Goal: Use online tool/utility: Use online tool/utility

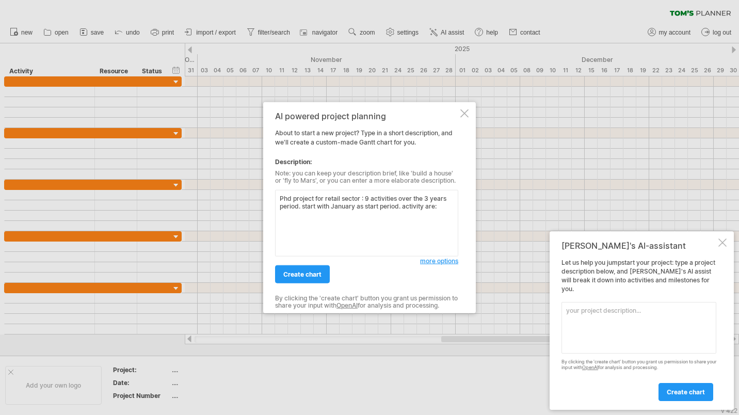
paste textarea ""Literature Review & Refinement" "Retail Company Partnership & Data Access" "Me…"
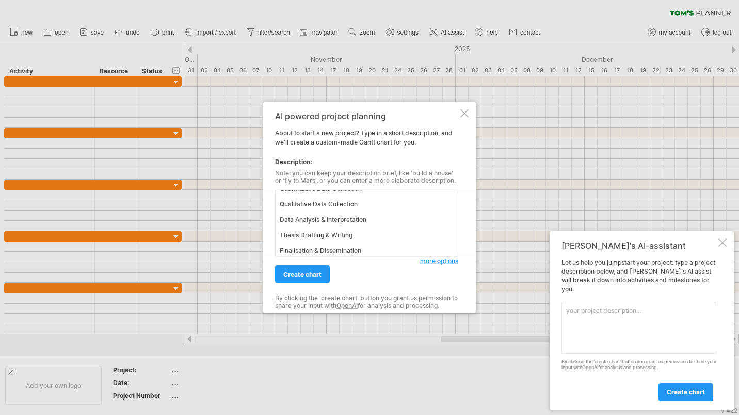
type textarea "Phd project for retail sector : 9 activities over the 3 years period. start wit…"
click at [315, 273] on span "create chart" at bounding box center [302, 274] width 38 height 8
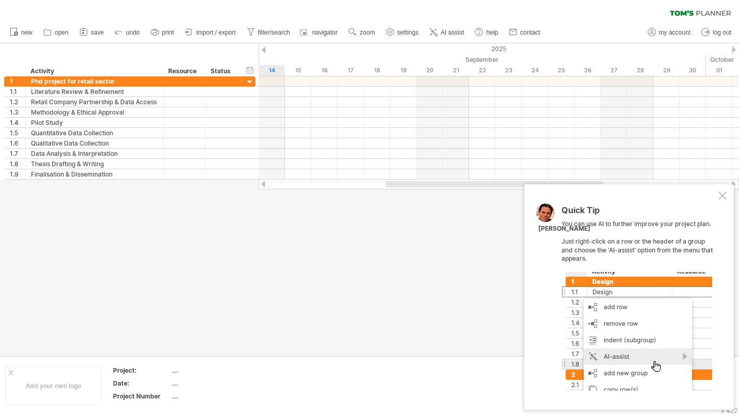
click at [719, 194] on div at bounding box center [722, 195] width 8 height 8
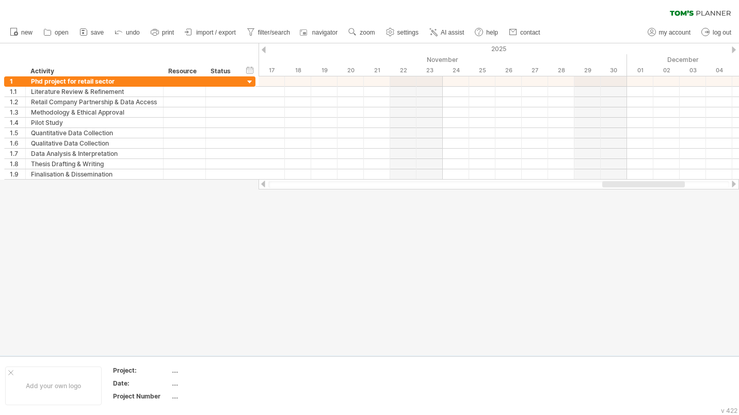
click at [315, 259] on div at bounding box center [369, 199] width 739 height 312
click at [250, 84] on div at bounding box center [250, 82] width 10 height 10
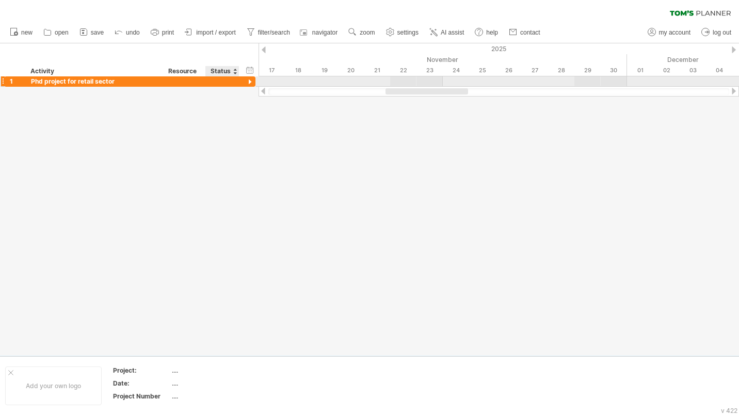
click at [250, 84] on div at bounding box center [250, 82] width 10 height 10
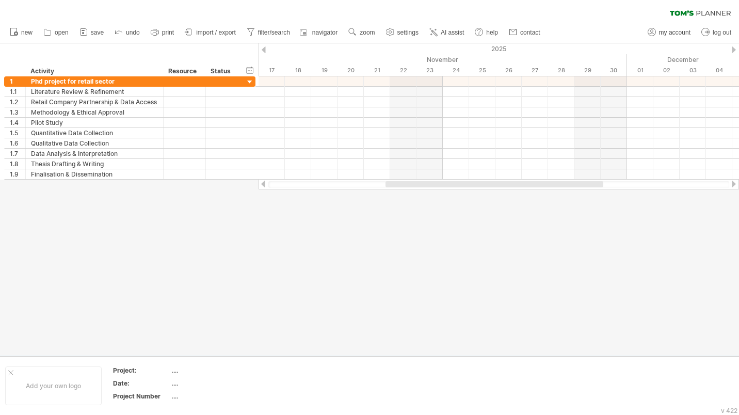
click at [442, 35] on span "AI assist" at bounding box center [451, 32] width 23 height 7
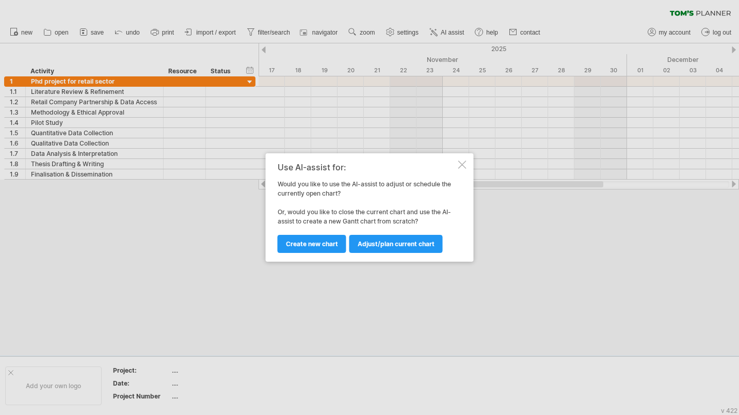
click at [387, 245] on span "Adjust/plan current chart" at bounding box center [395, 244] width 77 height 8
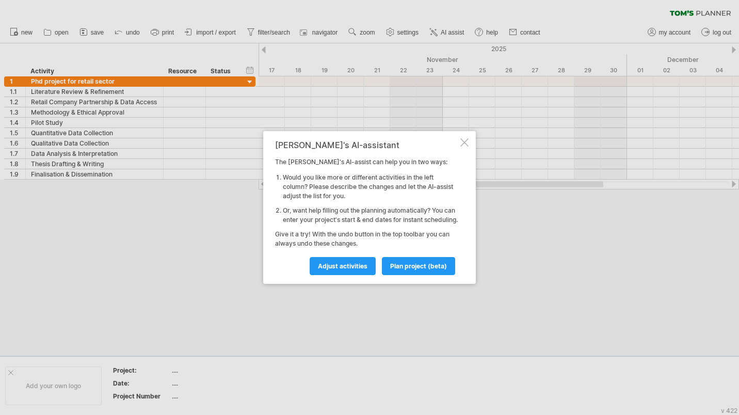
click at [354, 270] on span "Adjust activities" at bounding box center [343, 266] width 50 height 8
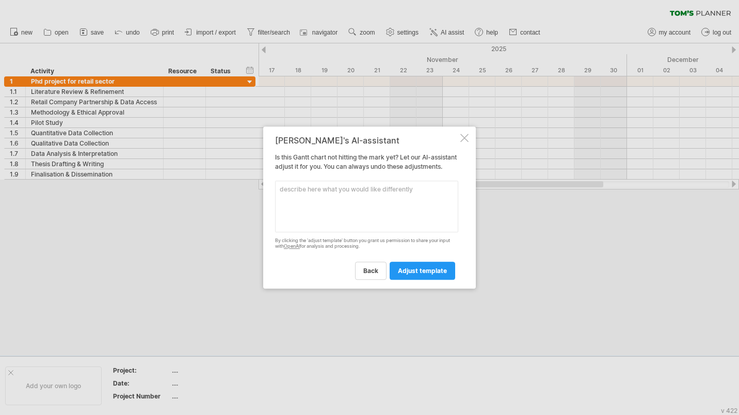
click at [336, 204] on textarea at bounding box center [366, 207] width 183 height 52
type textarea "great till now, thank you. just add Quarter wise for 3 years only. ok. not day …"
click at [425, 274] on span "adjust template" at bounding box center [422, 271] width 49 height 8
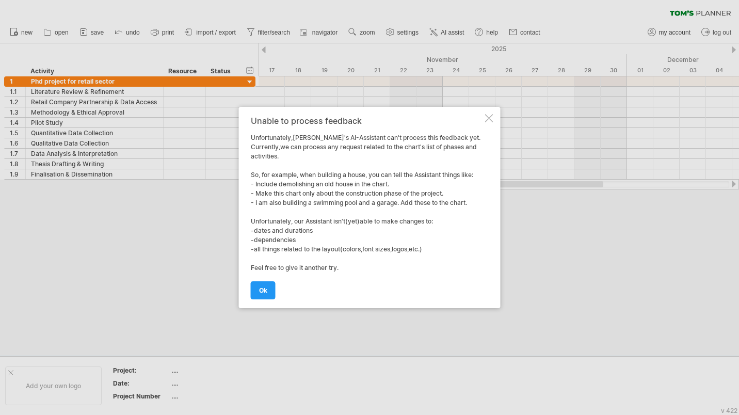
click at [270, 291] on link "ok" at bounding box center [263, 290] width 25 height 18
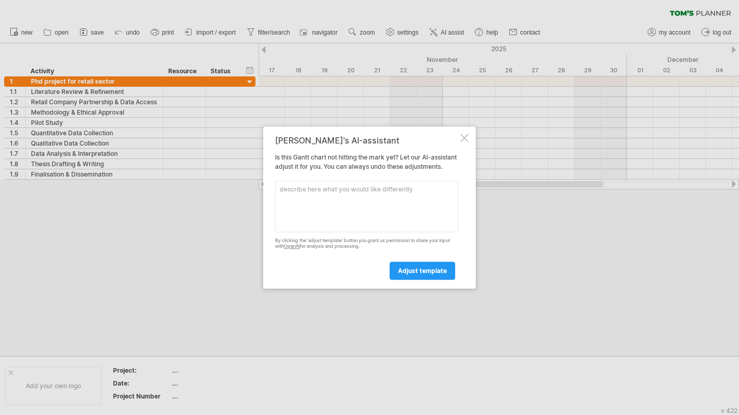
click at [357, 212] on textarea at bounding box center [366, 207] width 183 height 52
type textarea "remove day and month wise. Add Q1, Q2 , Q3 and Q4 for 3 years."
click at [431, 280] on link "adjust template" at bounding box center [421, 270] width 65 height 18
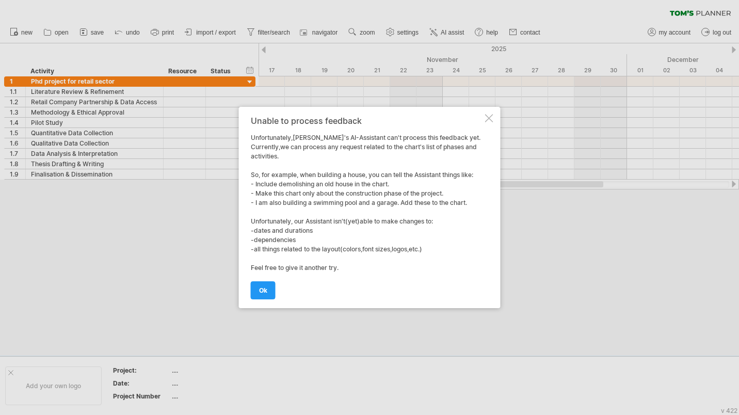
click at [267, 294] on link "ok" at bounding box center [263, 290] width 25 height 18
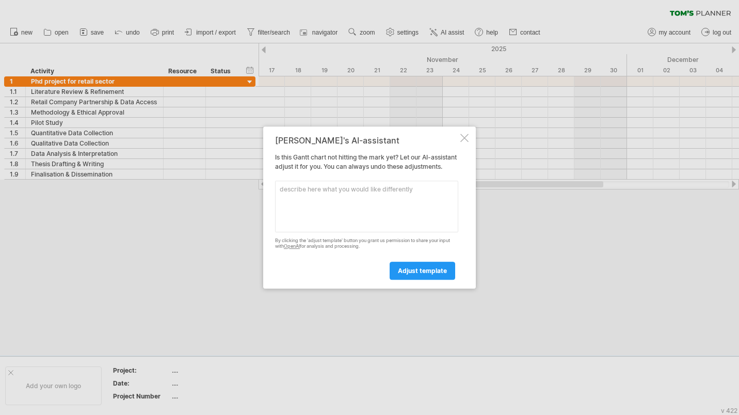
click at [342, 203] on textarea at bounding box center [366, 207] width 183 height 52
type textarea "add"
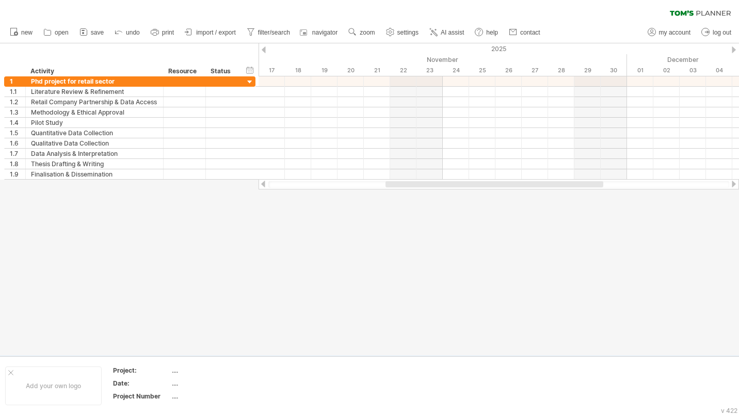
click at [214, 31] on span "import / export" at bounding box center [216, 32] width 40 height 7
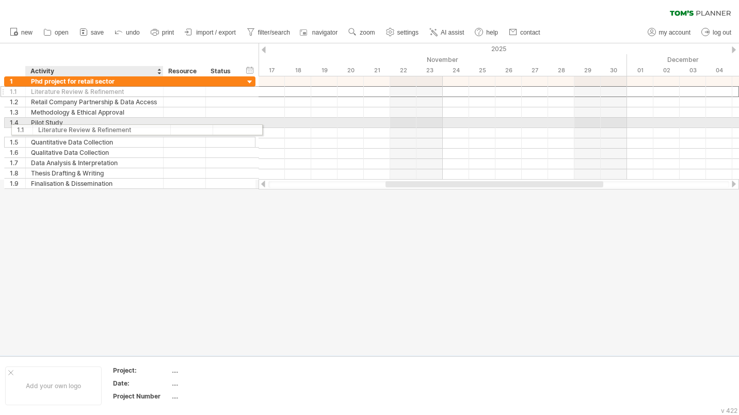
drag, startPoint x: 95, startPoint y: 92, endPoint x: 98, endPoint y: 112, distance: 20.8
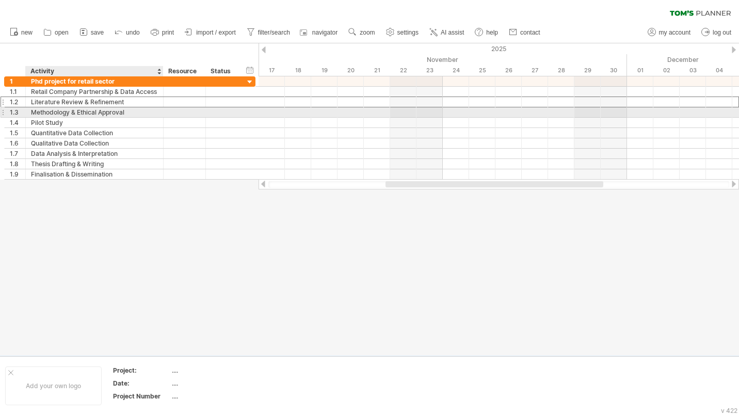
drag, startPoint x: 96, startPoint y: 107, endPoint x: 100, endPoint y: 135, distance: 28.1
click at [100, 135] on div "**********" at bounding box center [129, 127] width 251 height 103
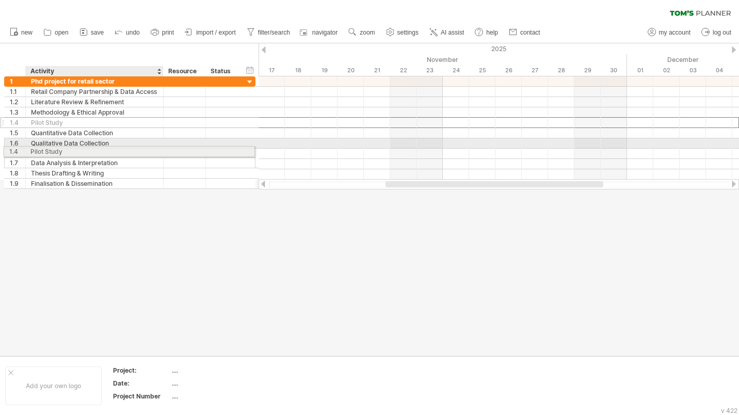
drag, startPoint x: 97, startPoint y: 123, endPoint x: 93, endPoint y: 150, distance: 27.6
